Goal: Transaction & Acquisition: Purchase product/service

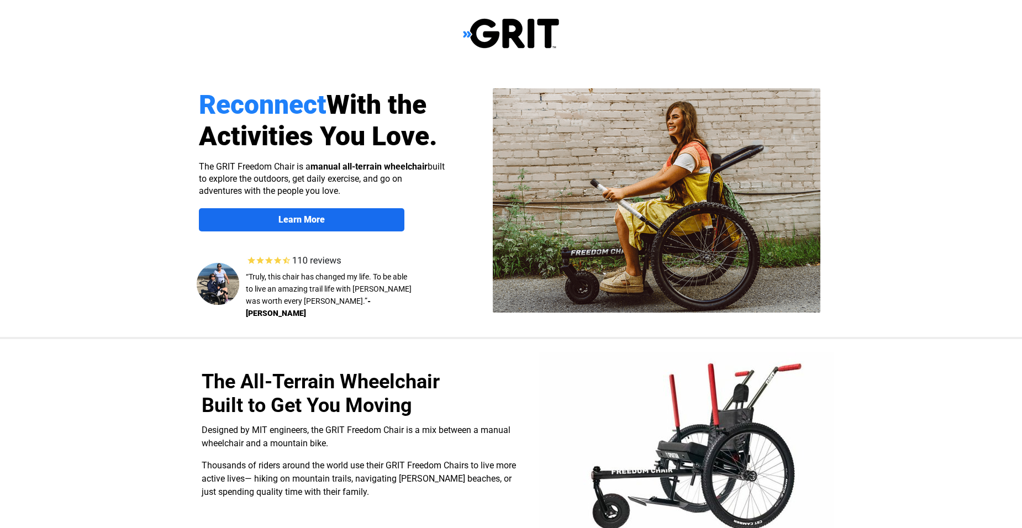
click at [353, 216] on span "Learn More" at bounding box center [302, 219] width 206 height 11
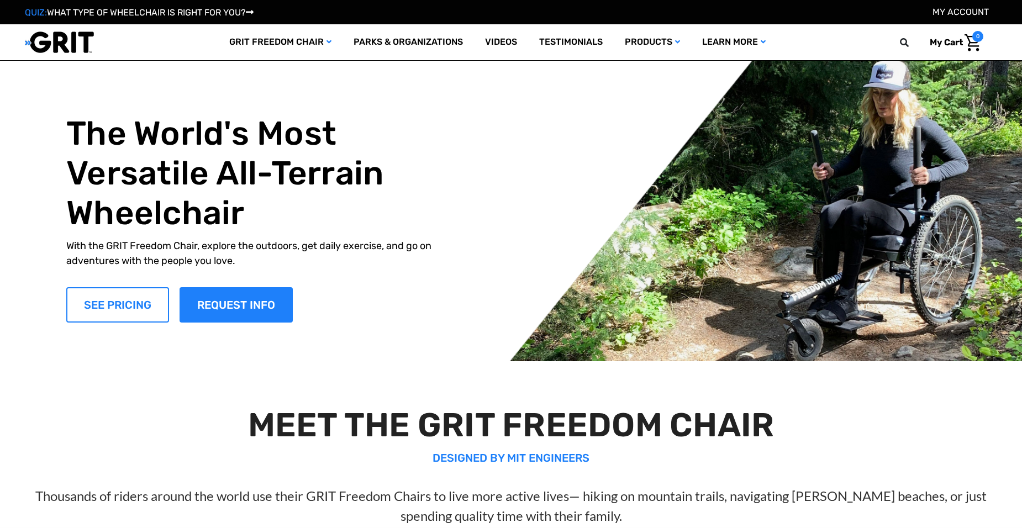
click at [116, 303] on link "SEE PRICING" at bounding box center [117, 304] width 103 height 35
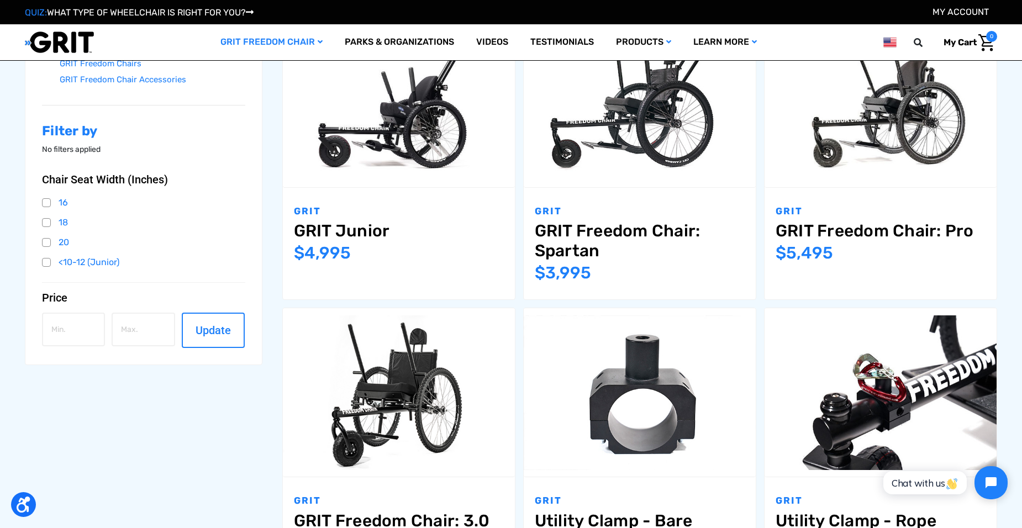
scroll to position [221, 0]
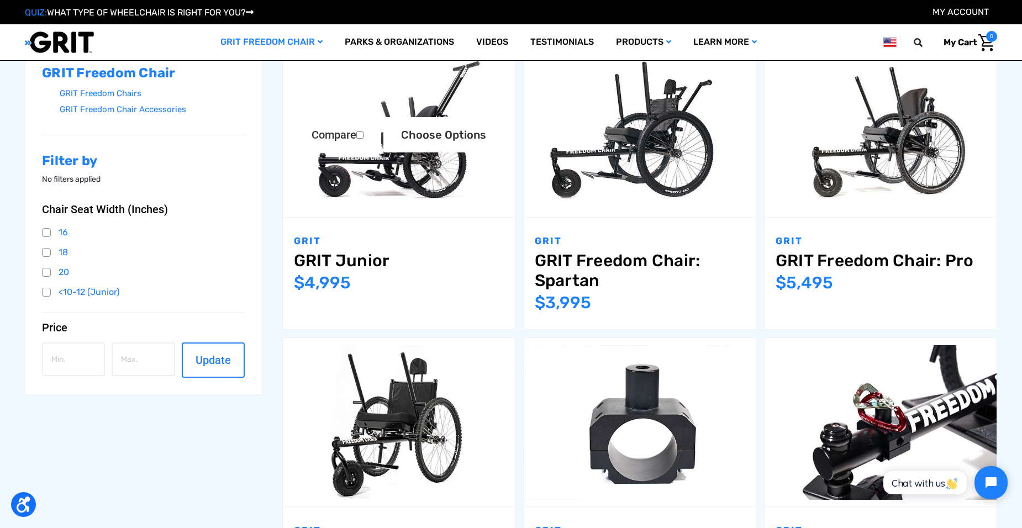
click at [394, 179] on img "GRIT Junior,$4,995.00\a" at bounding box center [399, 132] width 232 height 155
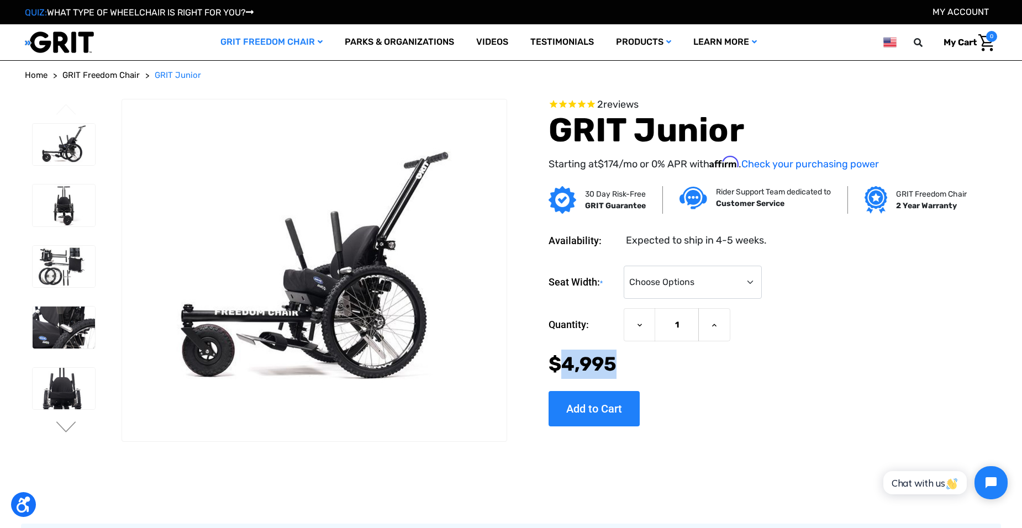
drag, startPoint x: 620, startPoint y: 364, endPoint x: 562, endPoint y: 372, distance: 58.6
click at [562, 372] on div "Now: $4,995" at bounding box center [756, 364] width 415 height 29
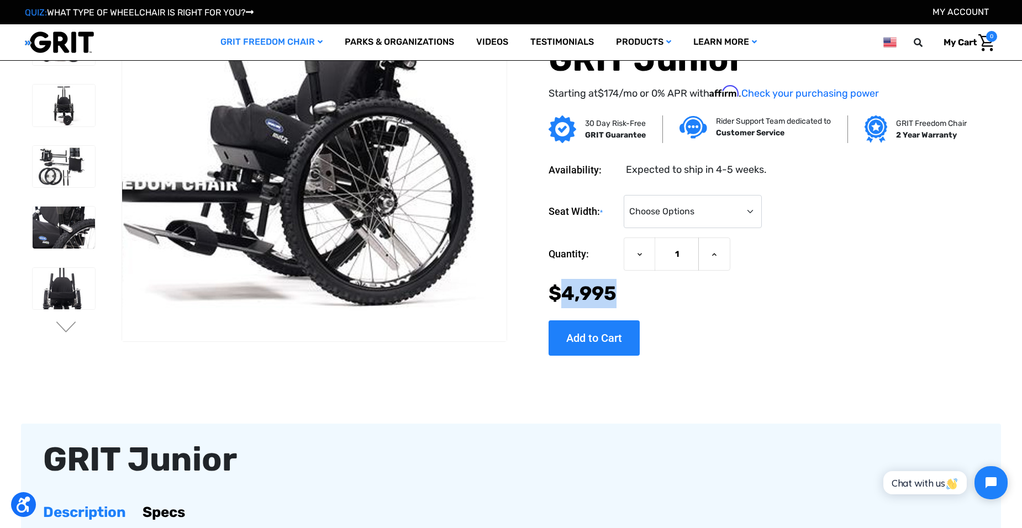
scroll to position [55, 0]
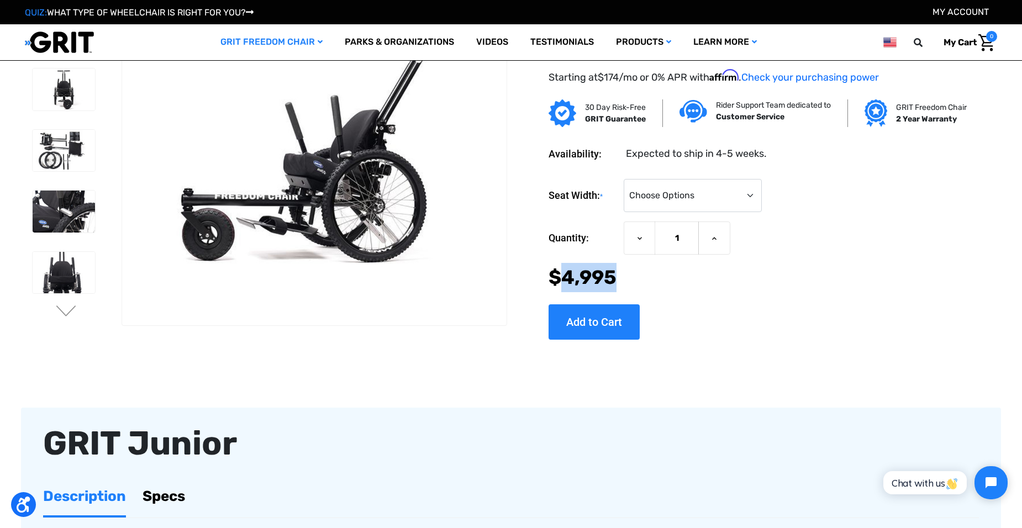
click at [767, 350] on div "2 reviews GRIT Junior Starting at $174 /mo or 0% APR with Affirm . Check your p…" at bounding box center [739, 182] width 456 height 341
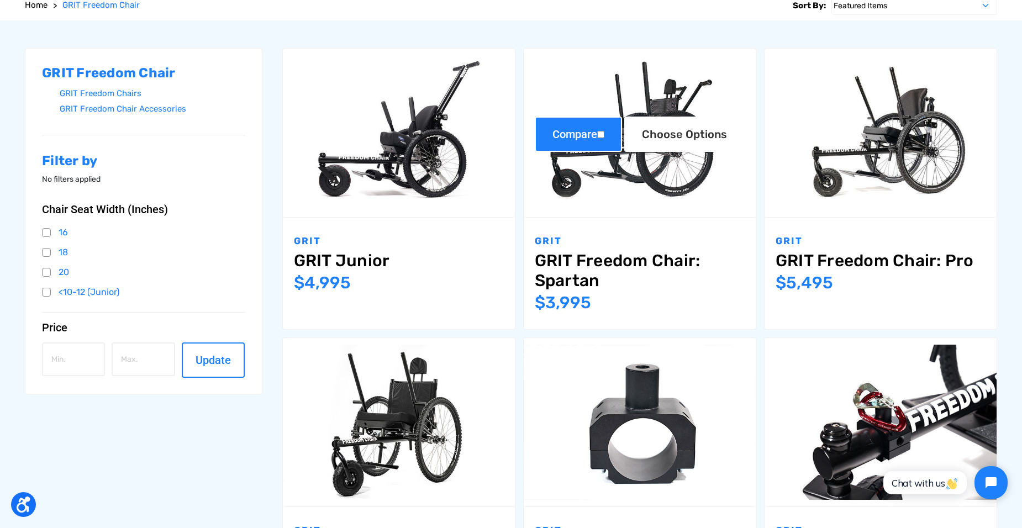
click at [618, 151] on figure "Compare Choose Options" at bounding box center [640, 133] width 232 height 169
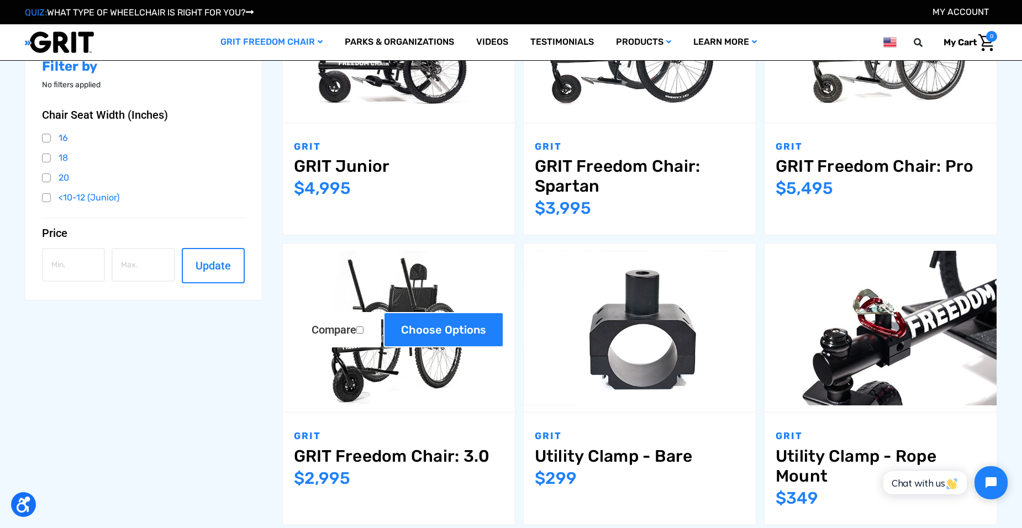
scroll to position [337, 0]
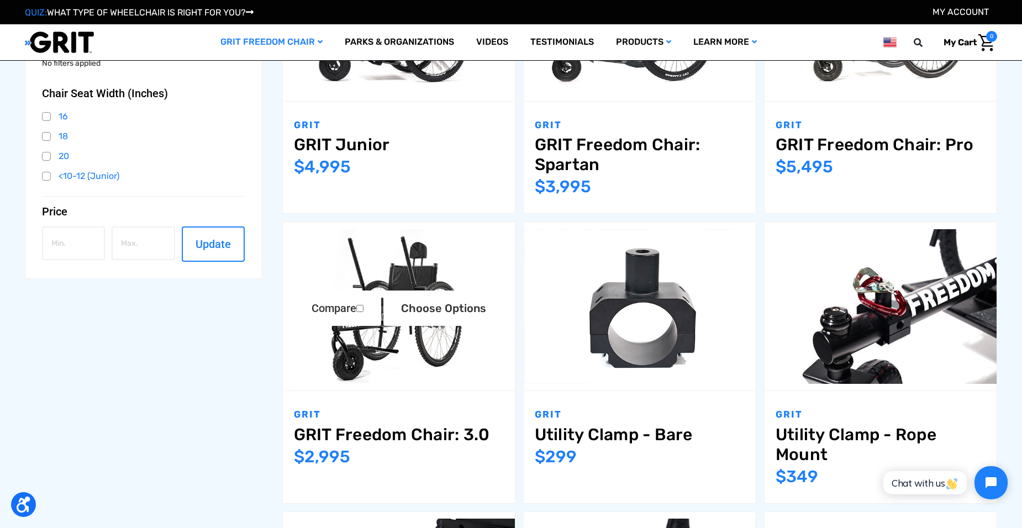
click at [432, 348] on img "GRIT Freedom Chair: 3.0,$2,995.00\a" at bounding box center [399, 306] width 232 height 155
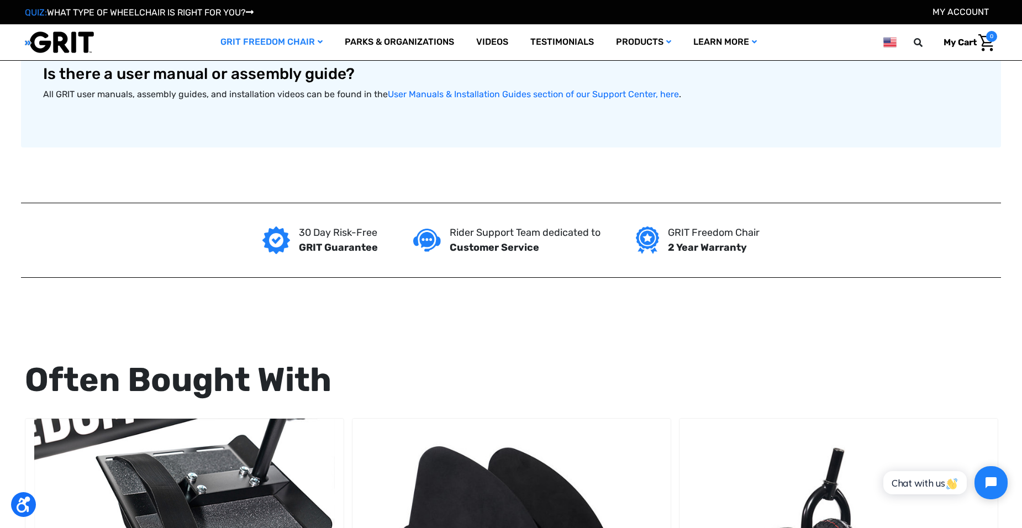
scroll to position [497, 0]
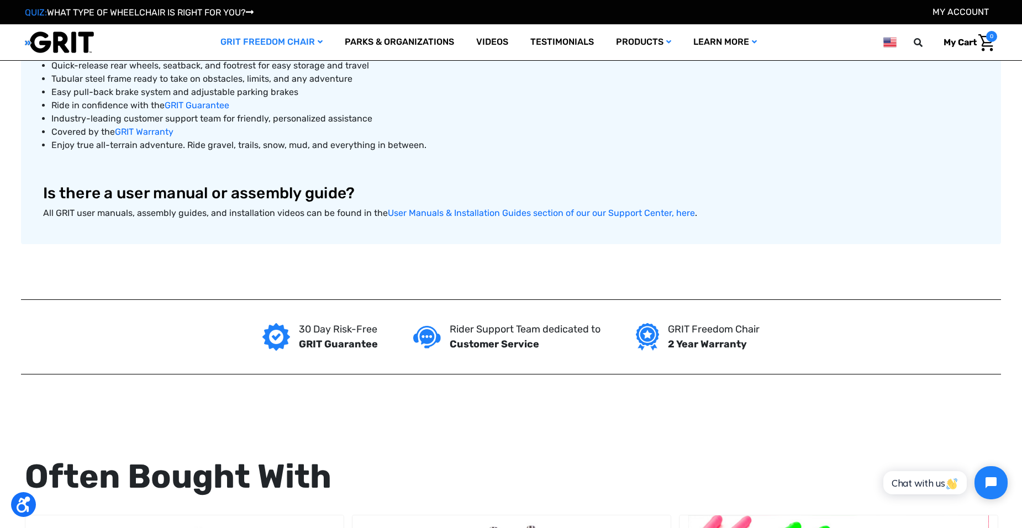
scroll to position [1050, 0]
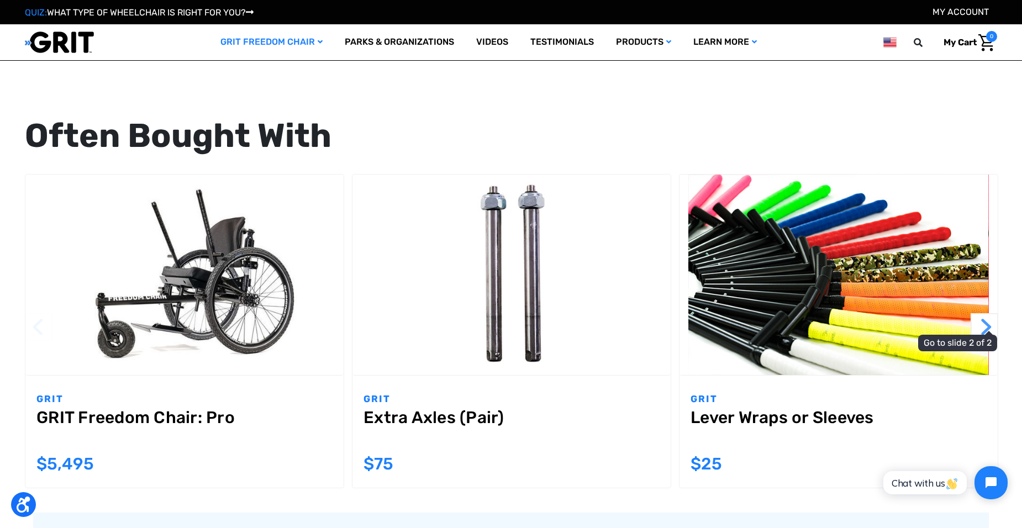
click at [989, 331] on button "Next" at bounding box center [985, 327] width 28 height 28
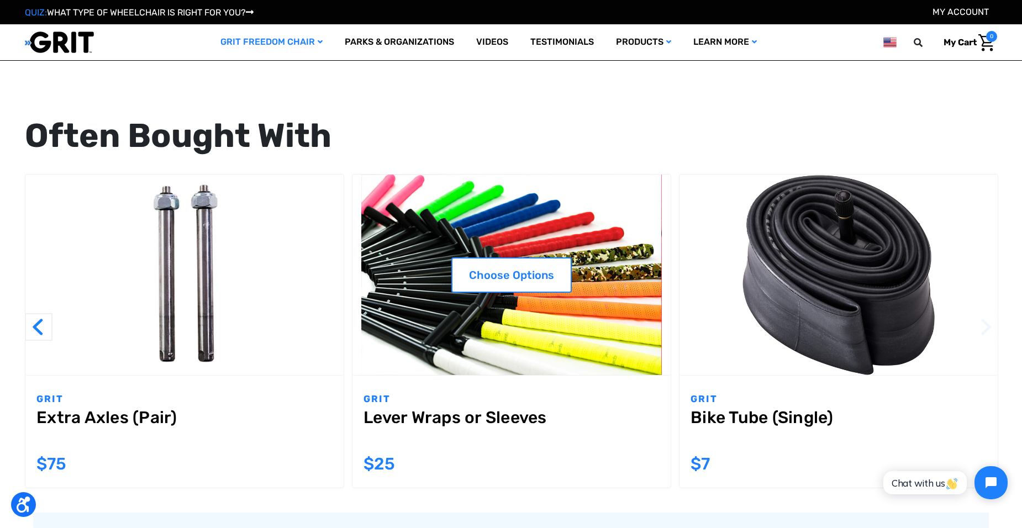
click at [599, 314] on img "Lever Wraps or Sleeves,$25.00\a" at bounding box center [512, 275] width 318 height 201
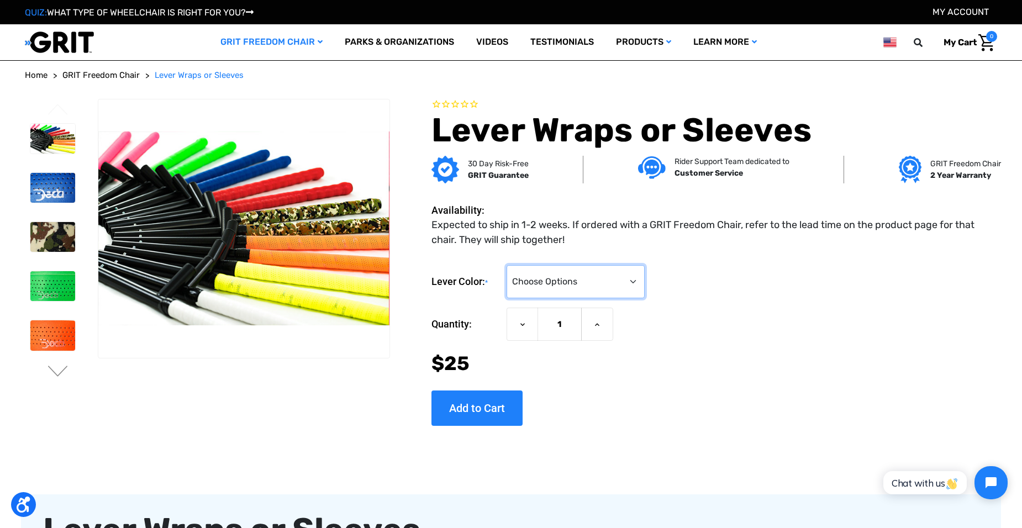
click at [637, 284] on select "Choose Options Black (Lever Sleeves) Blue Camo Green Orange Pink Purple Red Whi…" at bounding box center [576, 281] width 138 height 33
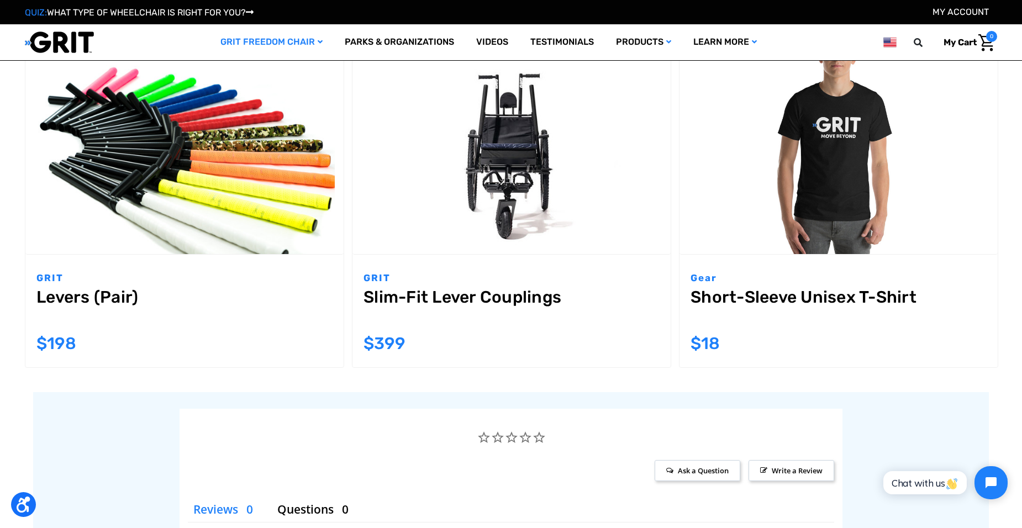
scroll to position [1105, 0]
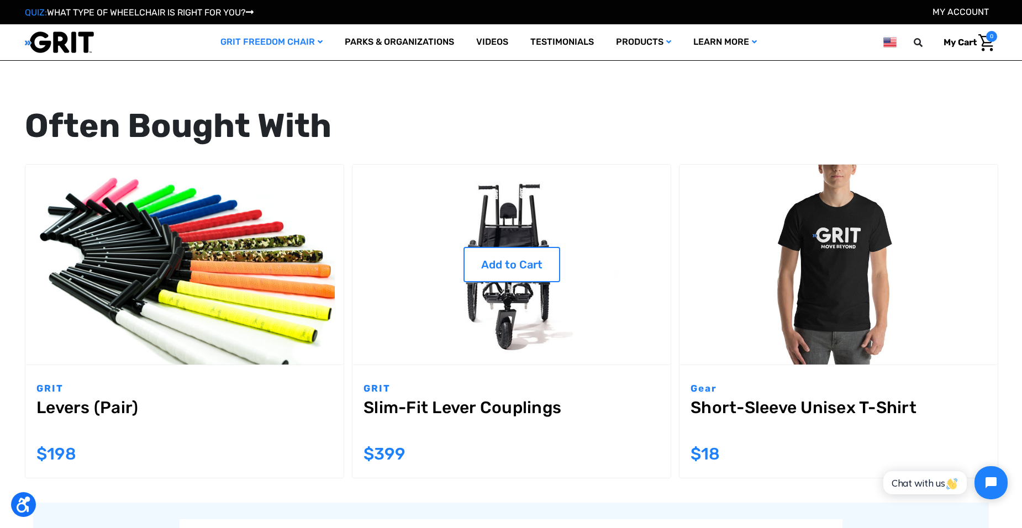
click at [515, 298] on img "Slim-Fit Lever Couplings,$399.00\a" at bounding box center [512, 265] width 318 height 201
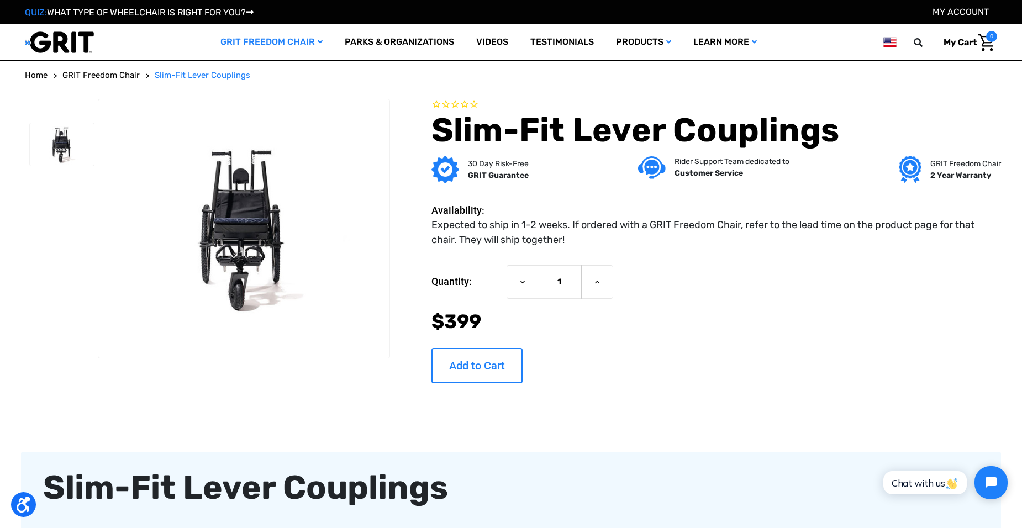
click at [473, 357] on input "Add to Cart" at bounding box center [477, 365] width 91 height 35
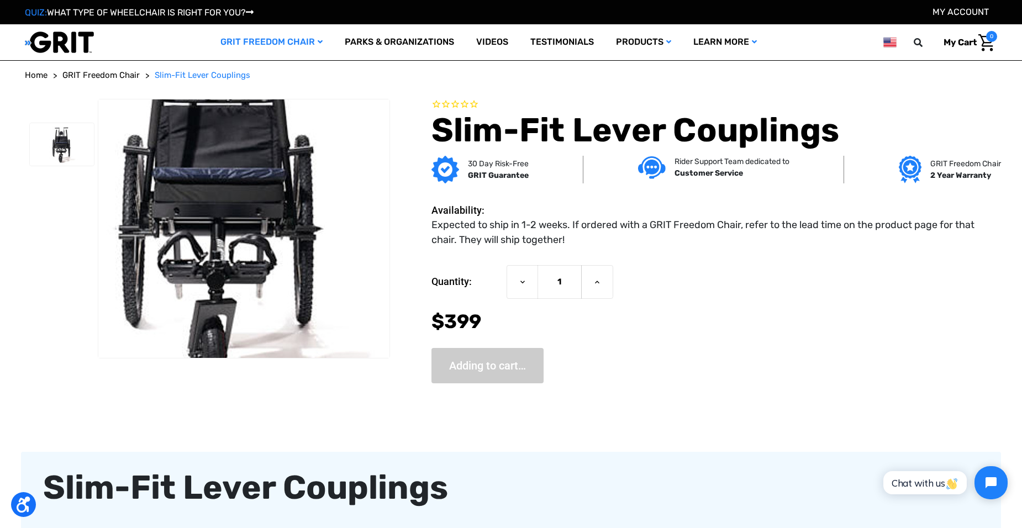
type input "Add to Cart"
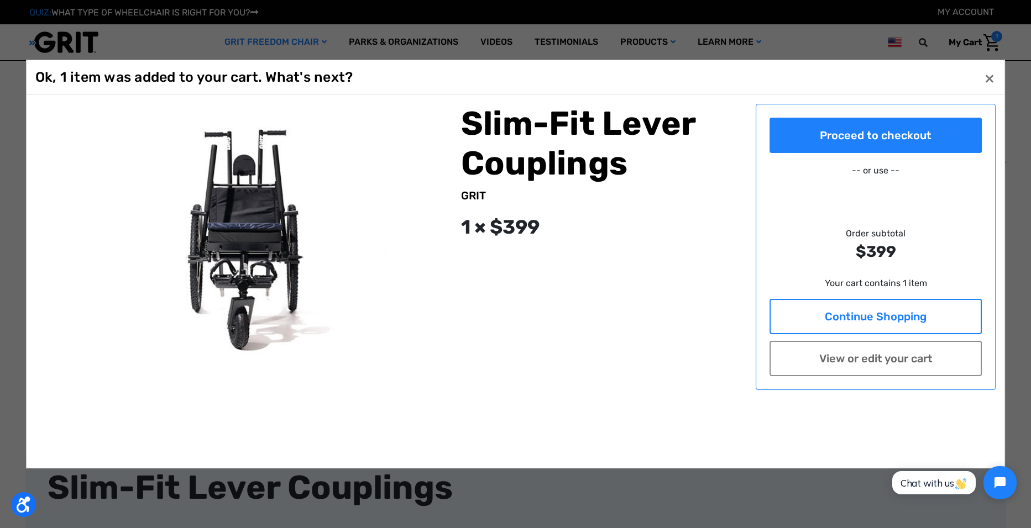
click at [901, 313] on link "Continue Shopping" at bounding box center [875, 316] width 212 height 35
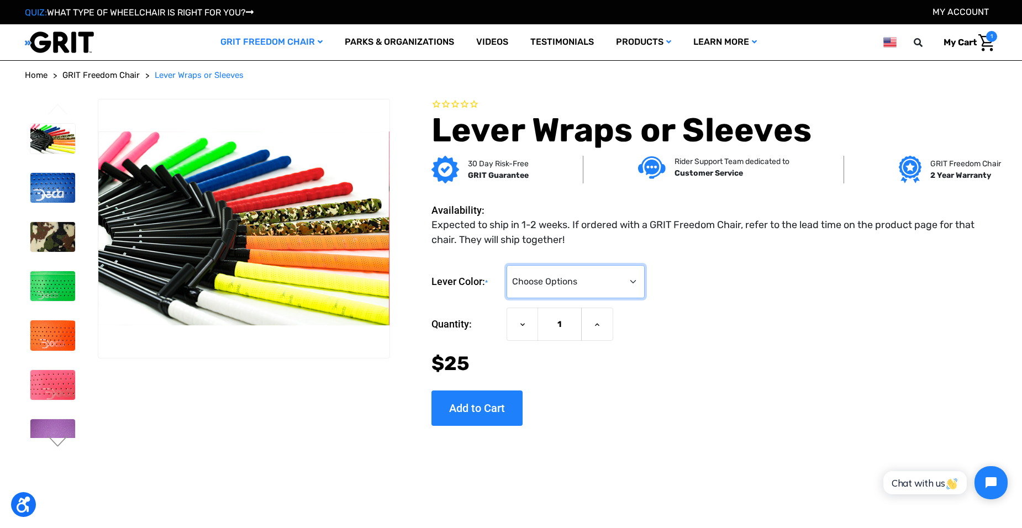
click at [626, 275] on select "Choose Options Black (Lever Sleeves) Blue Camo Green Orange Pink Purple Red Whi…" at bounding box center [576, 281] width 138 height 33
select select "380"
click at [507, 265] on select "Choose Options Black (Lever Sleeves) Blue Camo Green Orange Pink Purple Red Whi…" at bounding box center [576, 281] width 138 height 33
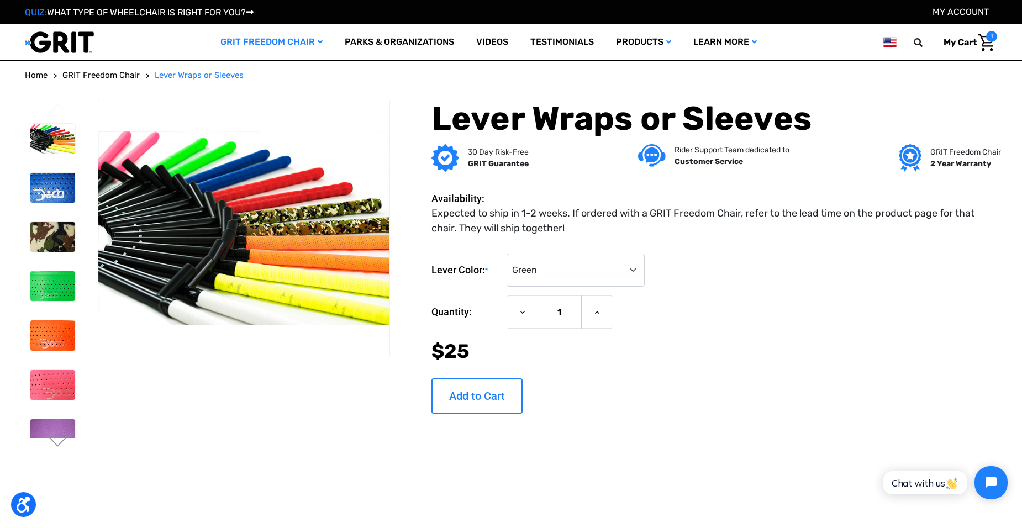
click at [480, 397] on input "Add to Cart" at bounding box center [477, 396] width 91 height 35
type input "Add to Cart"
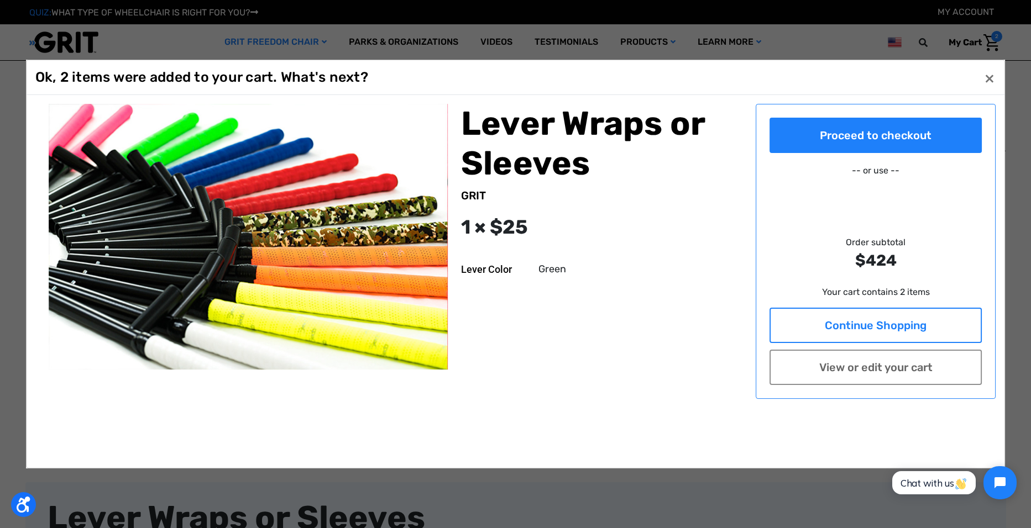
click at [889, 314] on link "Continue Shopping" at bounding box center [875, 325] width 212 height 35
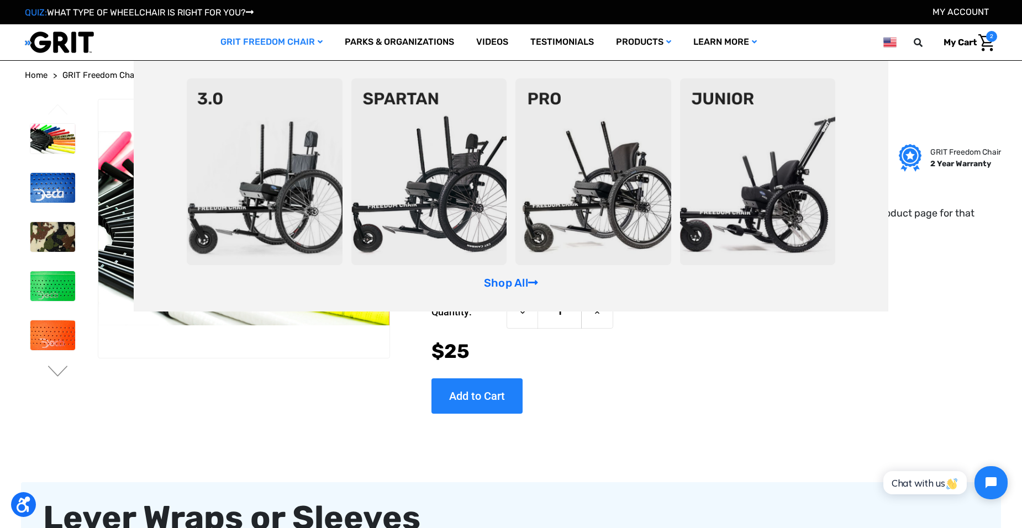
click at [702, 146] on img at bounding box center [758, 171] width 156 height 187
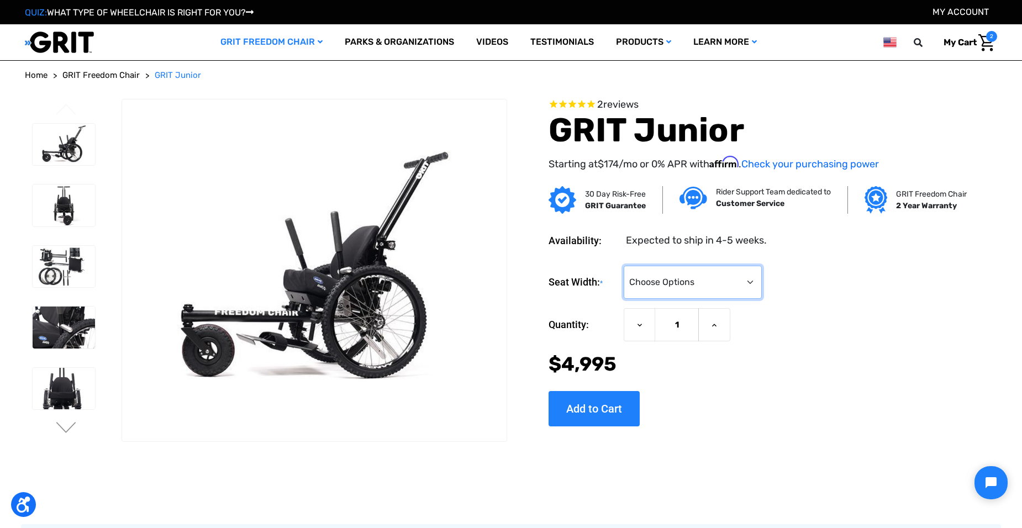
click at [726, 281] on select "Choose Options <10" 11-12"" at bounding box center [693, 282] width 138 height 33
select select "337"
click at [624, 266] on select "Choose Options <10" 11-12"" at bounding box center [693, 282] width 138 height 33
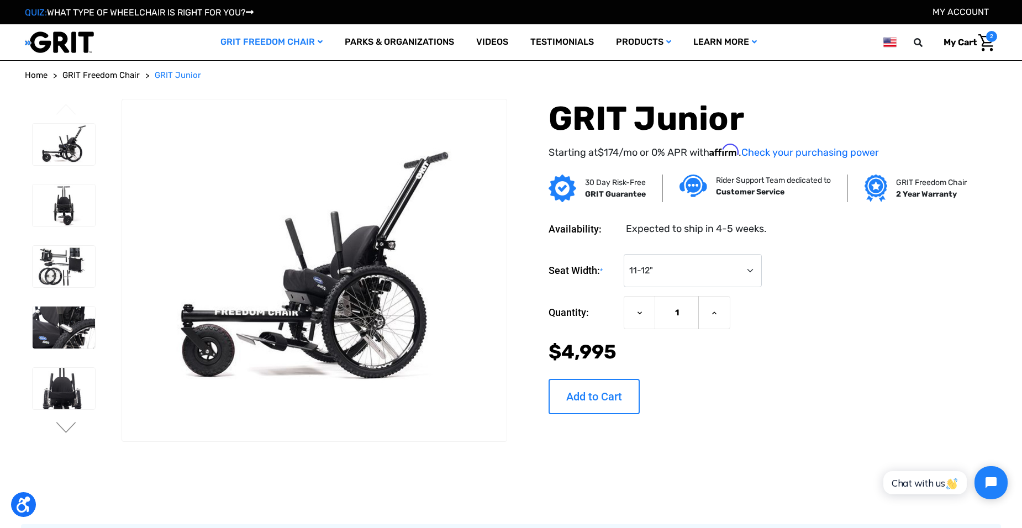
click at [613, 406] on input "Add to Cart" at bounding box center [594, 396] width 91 height 35
type input "Add to Cart"
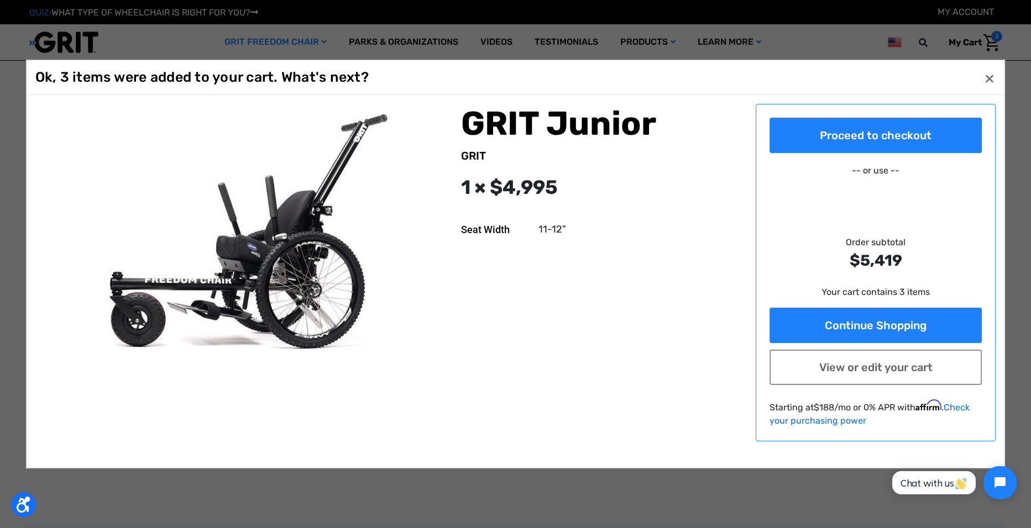
drag, startPoint x: 855, startPoint y: 265, endPoint x: 942, endPoint y: 271, distance: 87.0
click at [942, 271] on strong "$5,419" at bounding box center [875, 260] width 212 height 23
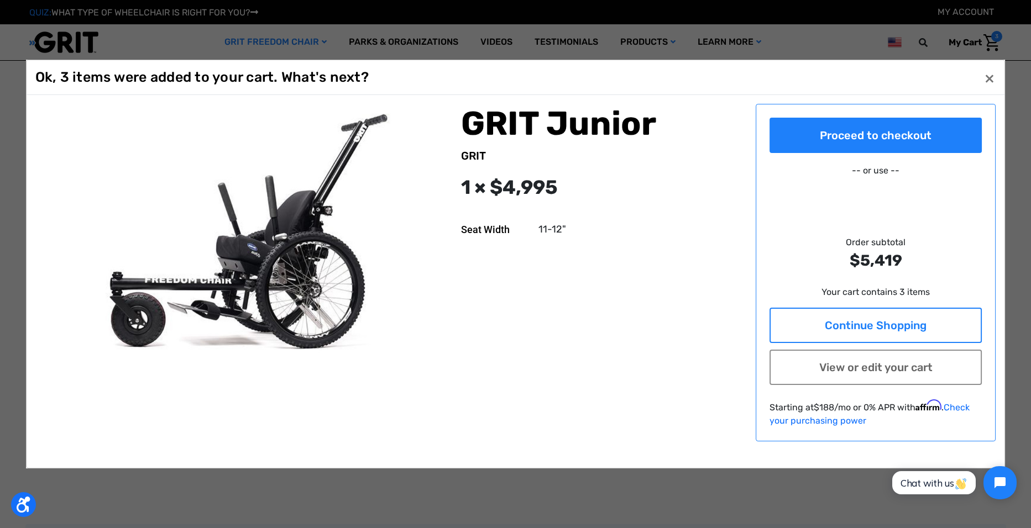
click at [837, 327] on link "Continue Shopping" at bounding box center [875, 325] width 212 height 35
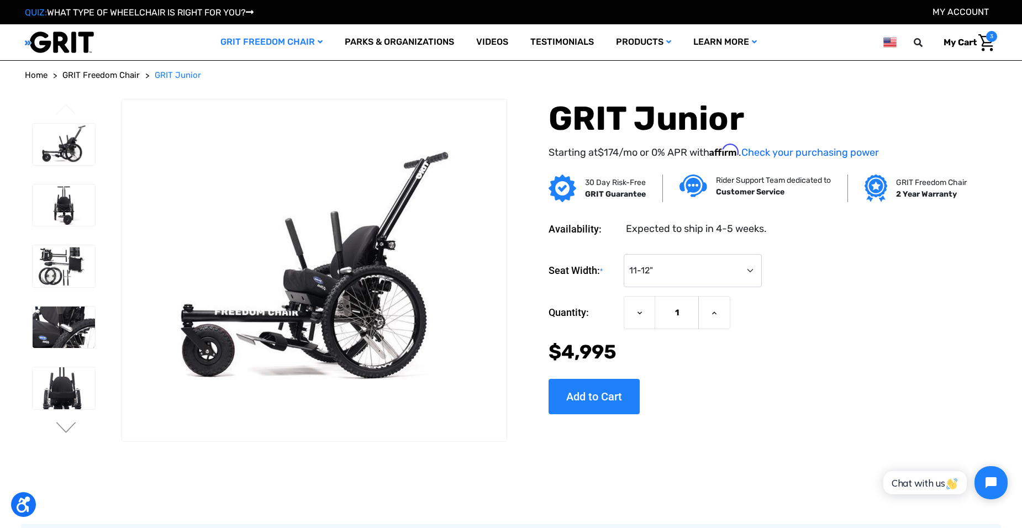
click at [990, 50] on img "Cart with 3 items" at bounding box center [987, 42] width 16 height 17
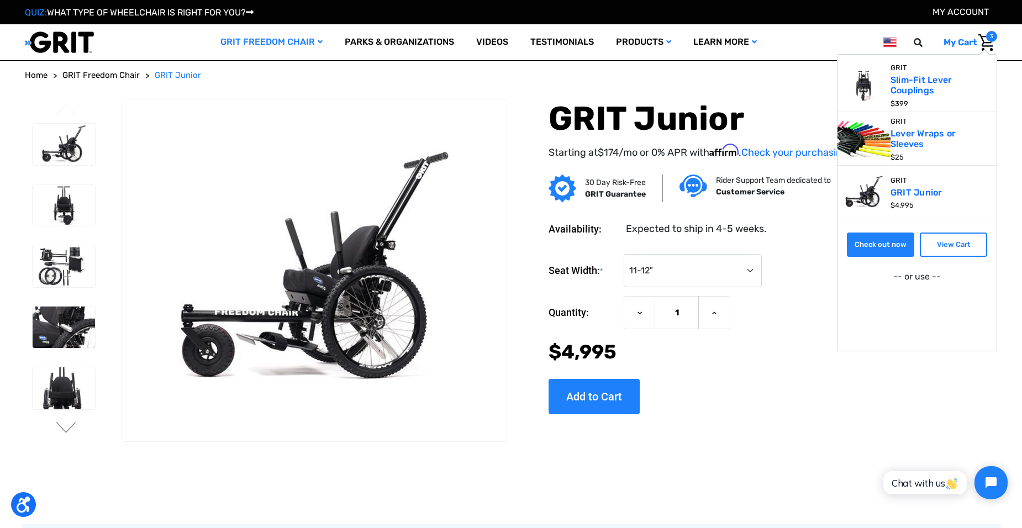
click at [889, 254] on link "Check out now" at bounding box center [880, 245] width 67 height 24
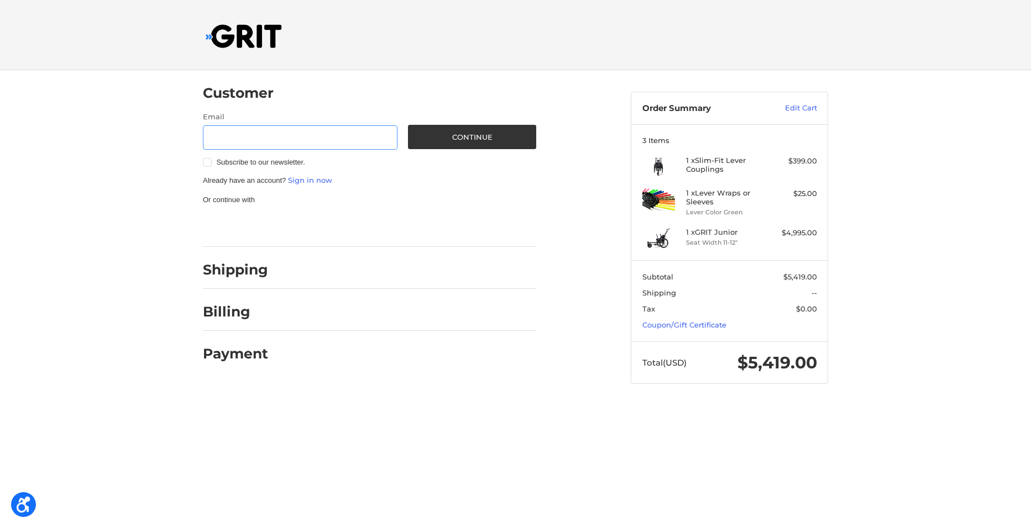
drag, startPoint x: 259, startPoint y: 140, endPoint x: 221, endPoint y: 134, distance: 38.6
click at [221, 134] on input "Email" at bounding box center [300, 137] width 195 height 25
type input "[EMAIL_ADDRESS][DOMAIN_NAME]"
click at [461, 145] on button "Continue" at bounding box center [472, 137] width 128 height 24
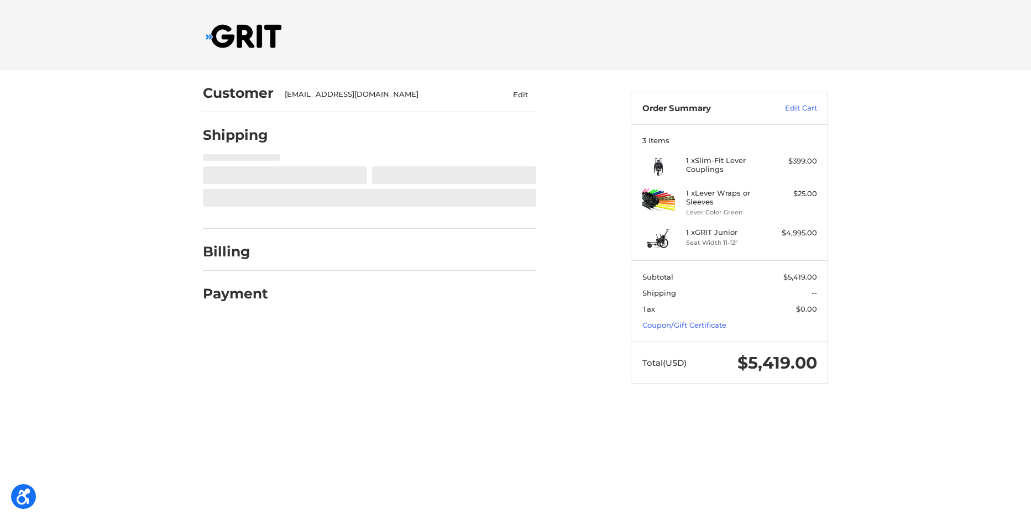
select select "US"
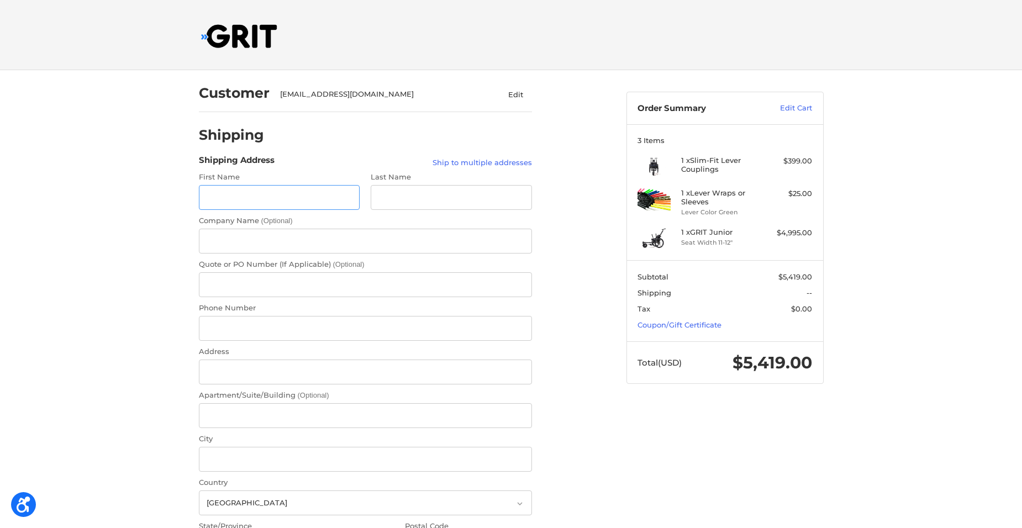
scroll to position [7, 0]
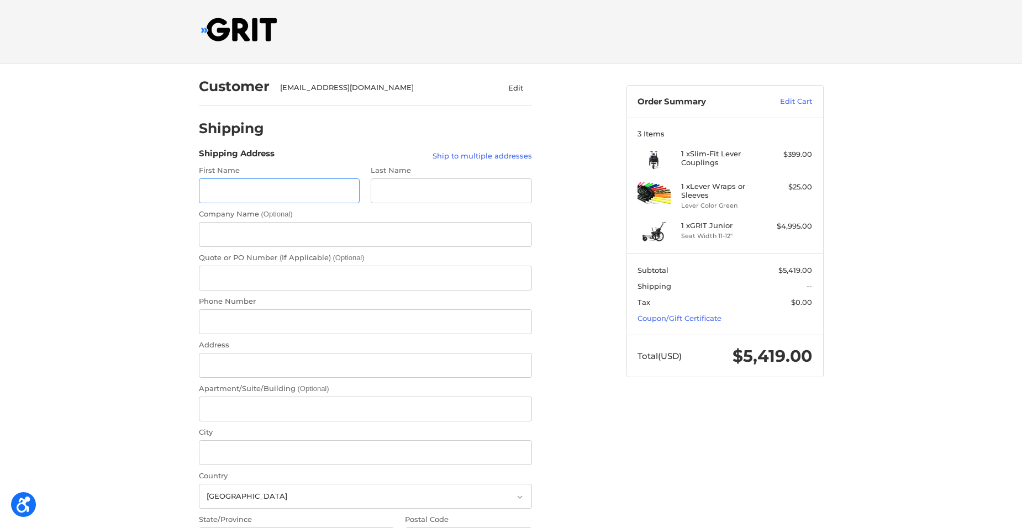
drag, startPoint x: 253, startPoint y: 191, endPoint x: 227, endPoint y: 184, distance: 26.8
click at [227, 184] on input "First Name" at bounding box center [279, 191] width 161 height 25
type input "[PERSON_NAME]"
type input "[PERSON_NAME] Fence & Gate LLC"
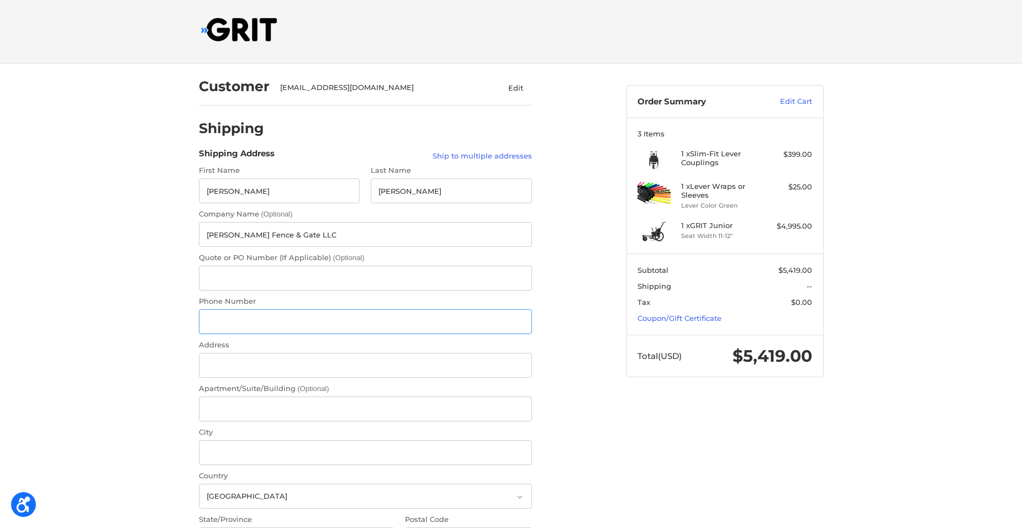
type input "13522061690"
type input "[STREET_ADDRESS]"
type input "Zephyrhills"
select select "FL"
type input "33540"
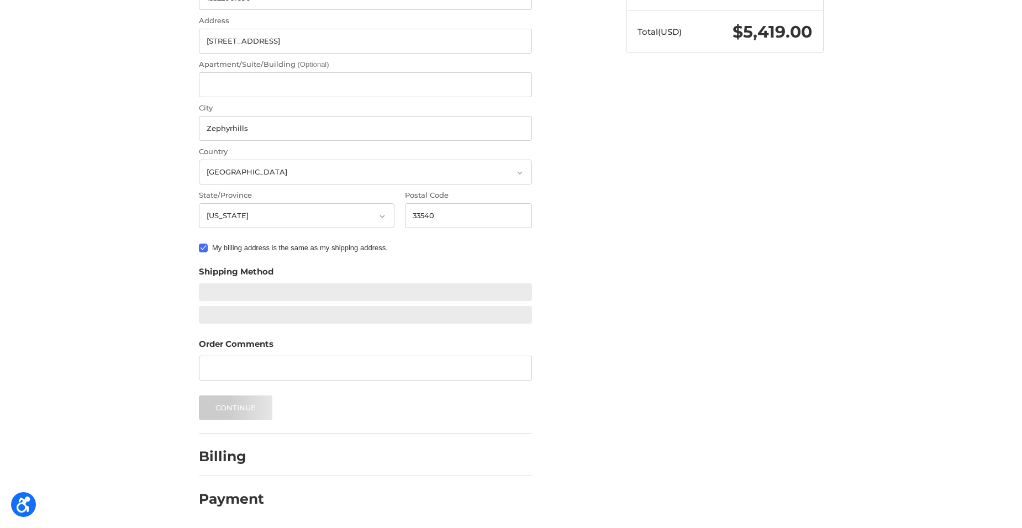
scroll to position [319, 0]
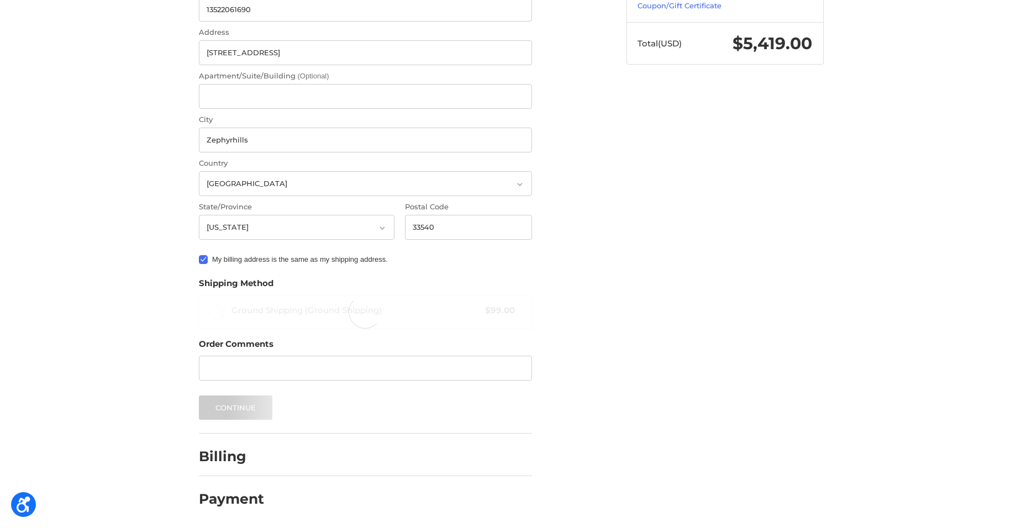
radio input "true"
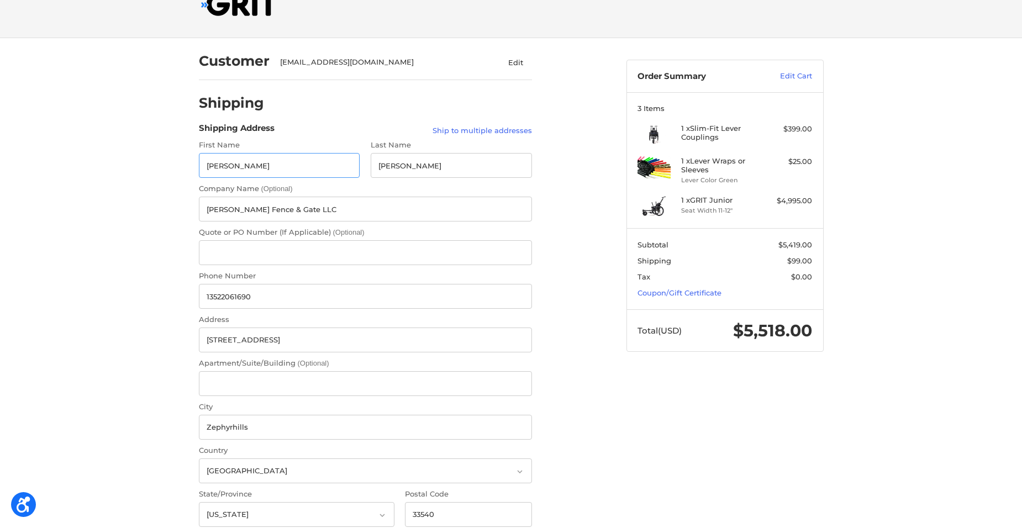
scroll to position [55, 0]
